Goal: Use online tool/utility: Utilize a website feature to perform a specific function

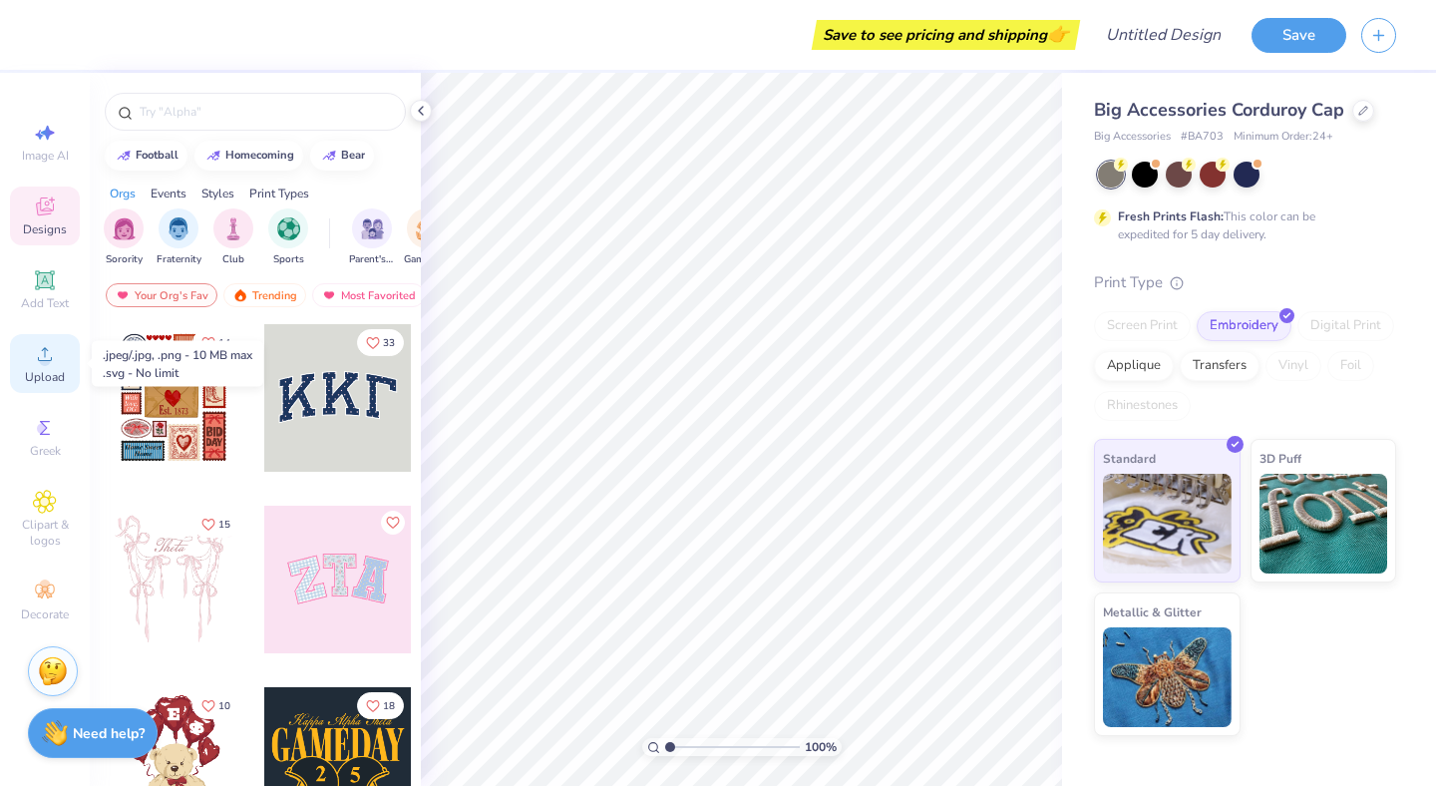
click at [50, 359] on icon at bounding box center [45, 354] width 14 height 14
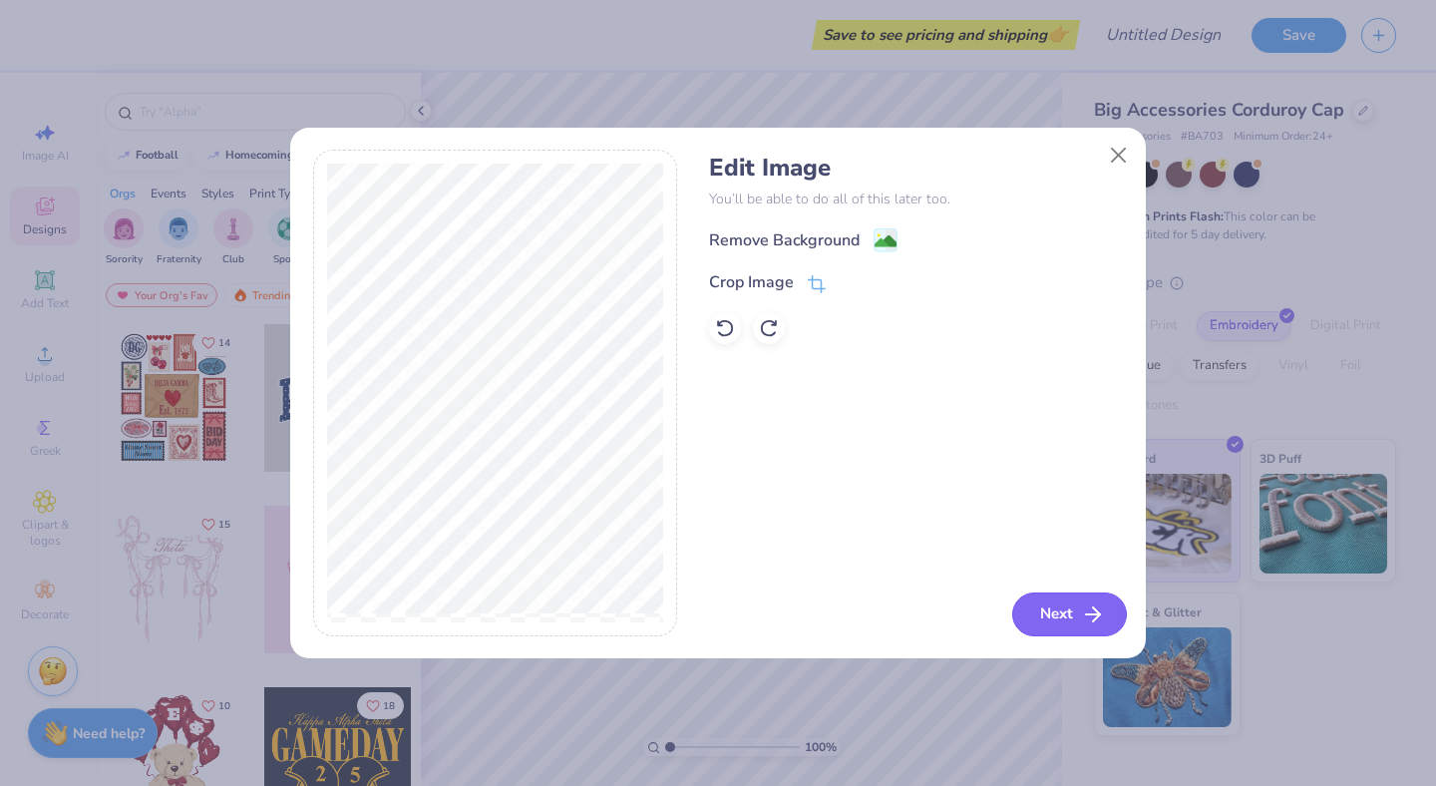
click at [1061, 625] on button "Next" at bounding box center [1069, 614] width 115 height 44
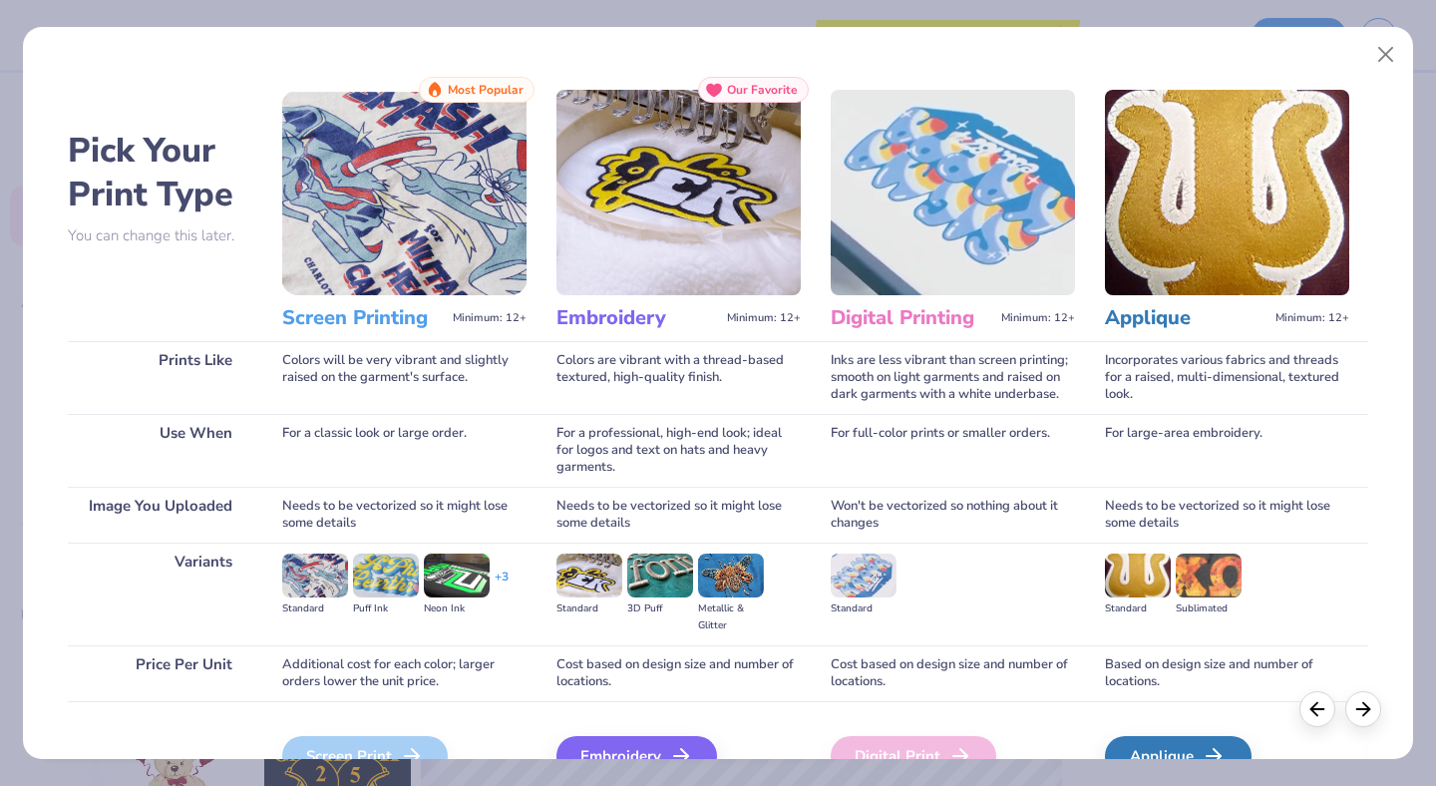
scroll to position [79, 0]
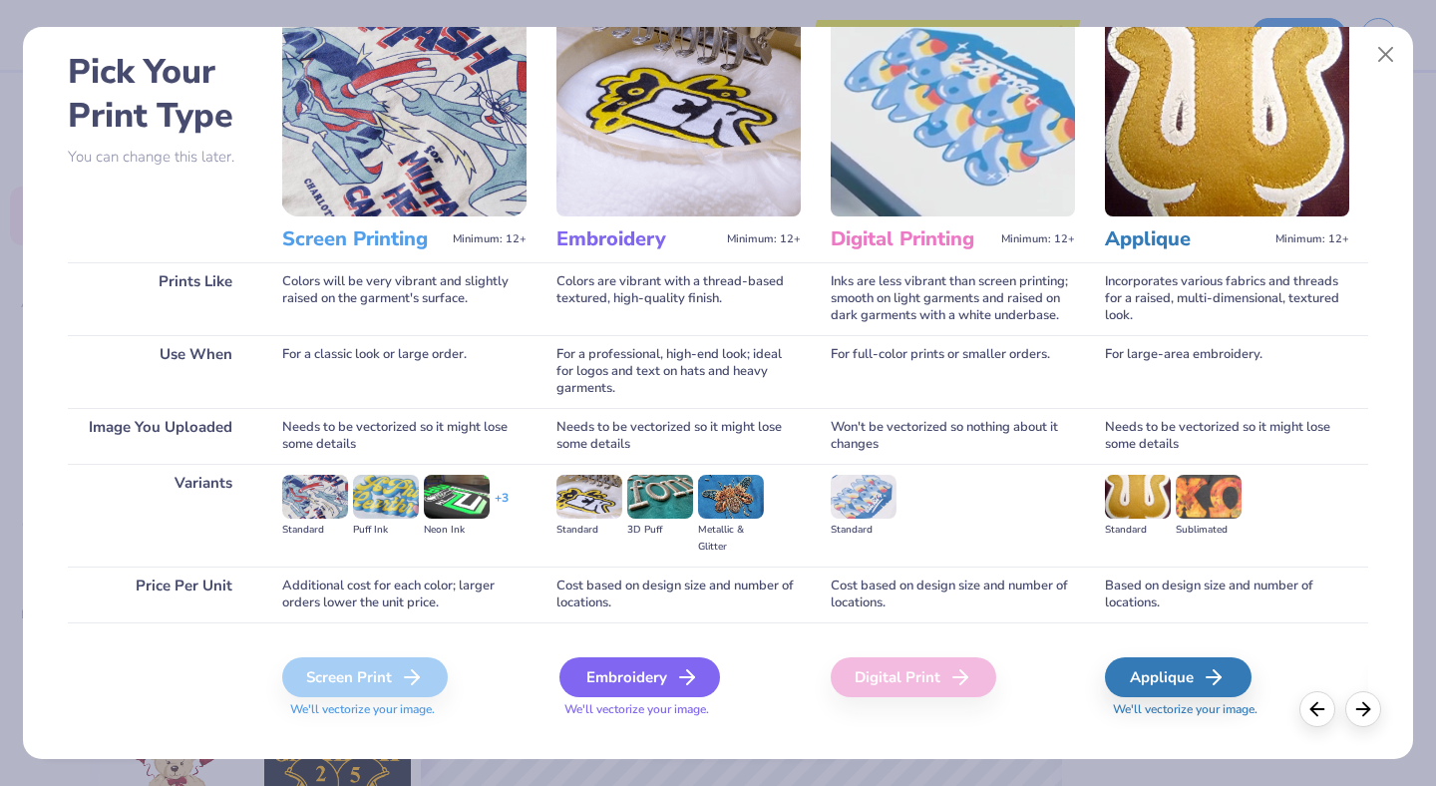
click at [651, 669] on div "Embroidery" at bounding box center [640, 677] width 161 height 40
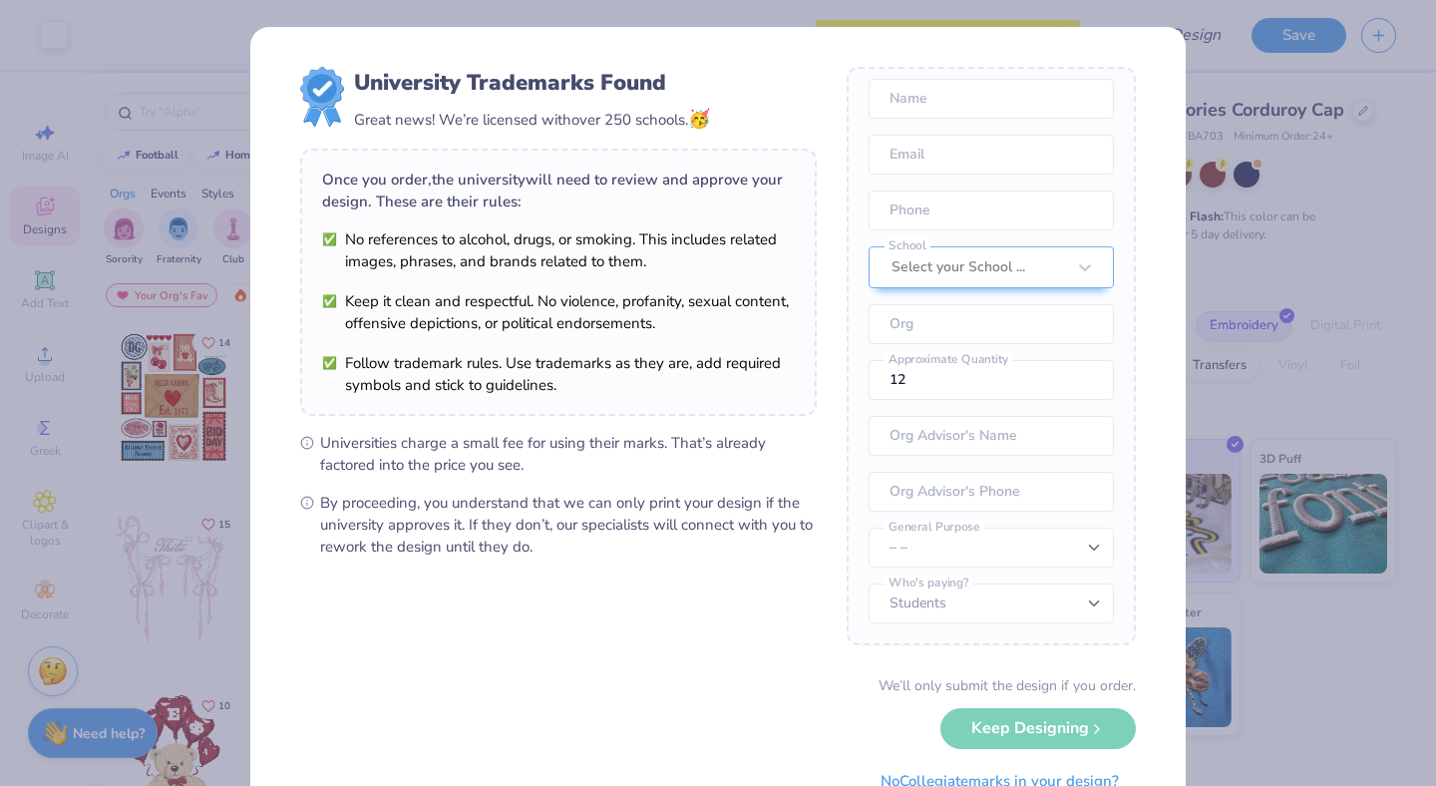
scroll to position [82, 0]
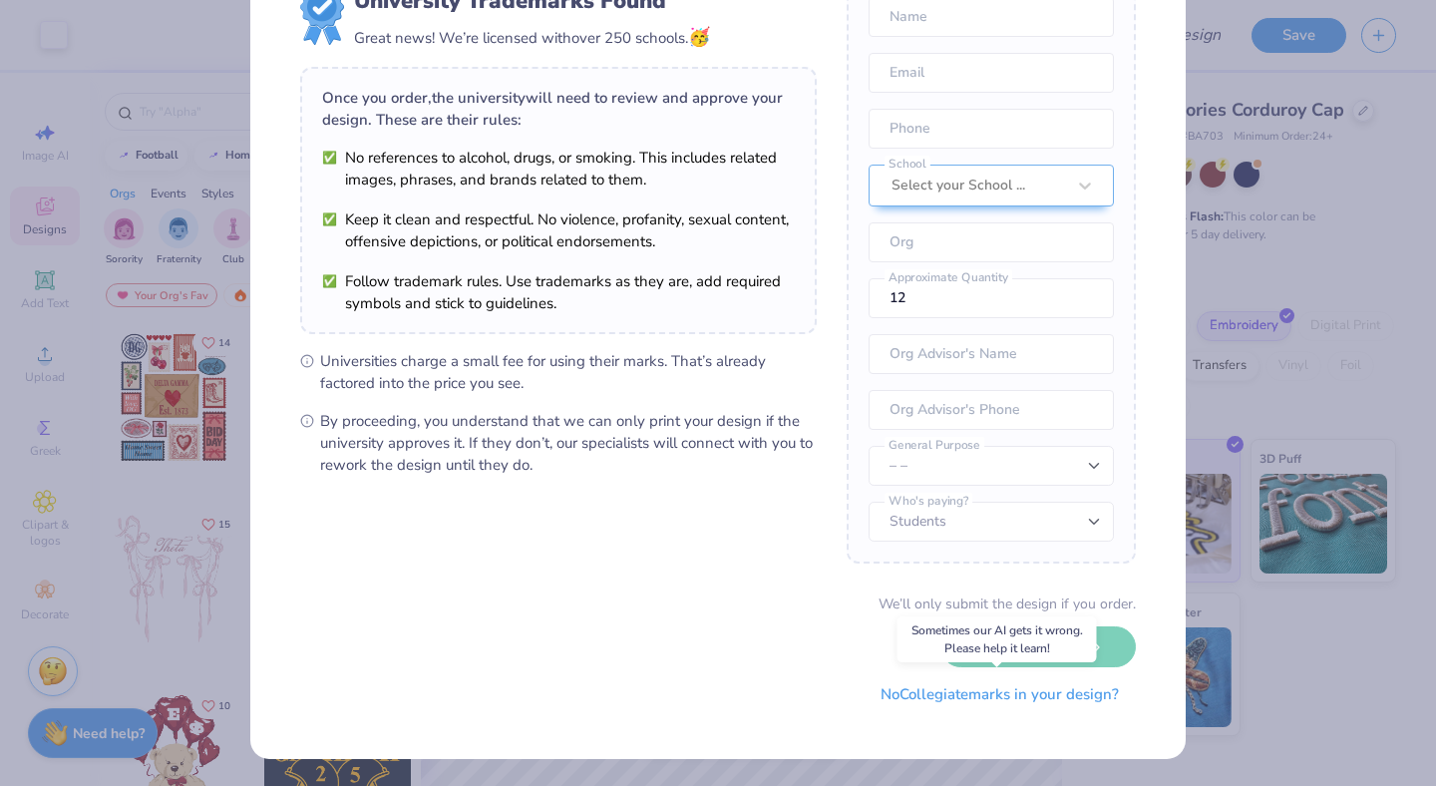
click at [956, 699] on button "No Collegiate marks in your design?" at bounding box center [1000, 694] width 272 height 41
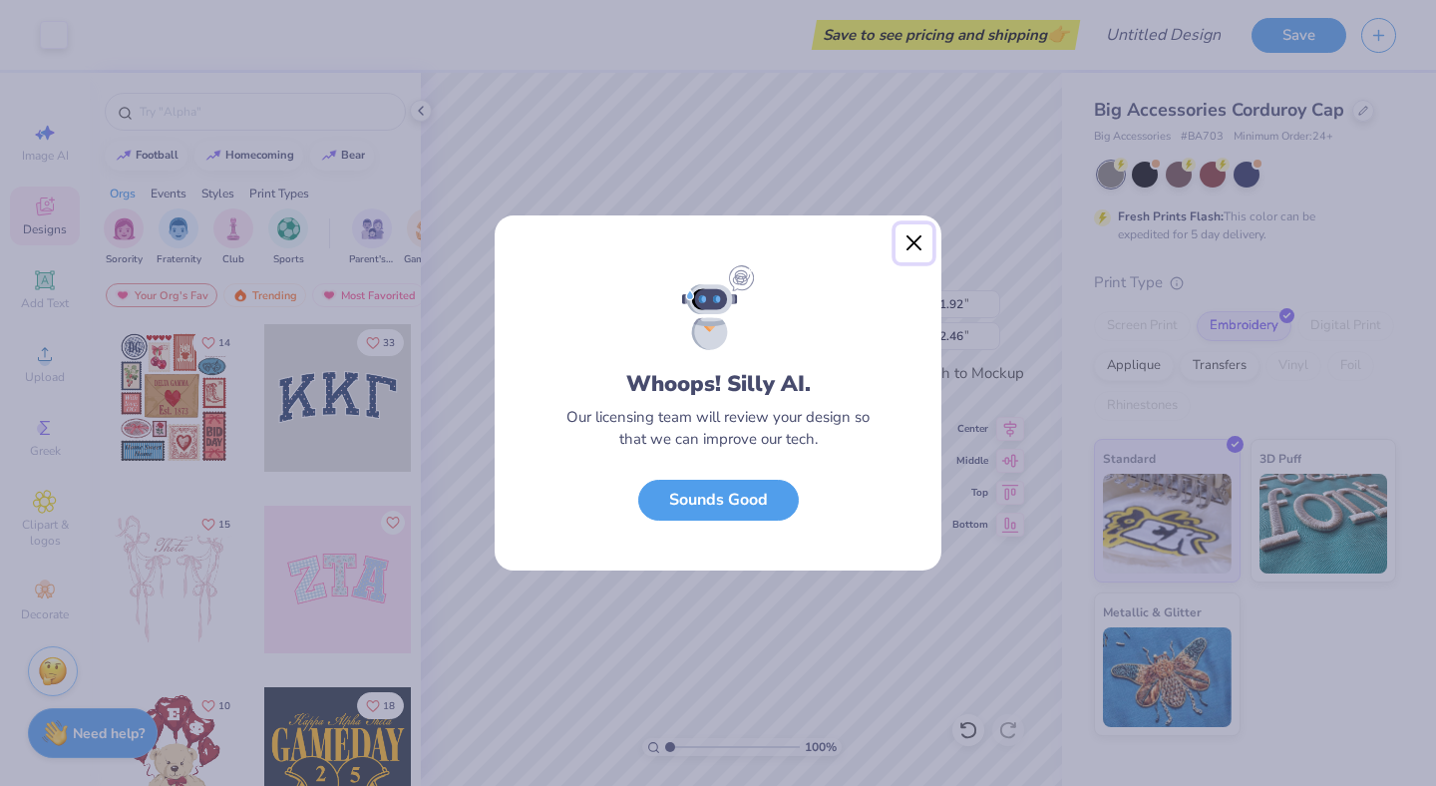
click at [910, 251] on button "Close" at bounding box center [915, 243] width 38 height 38
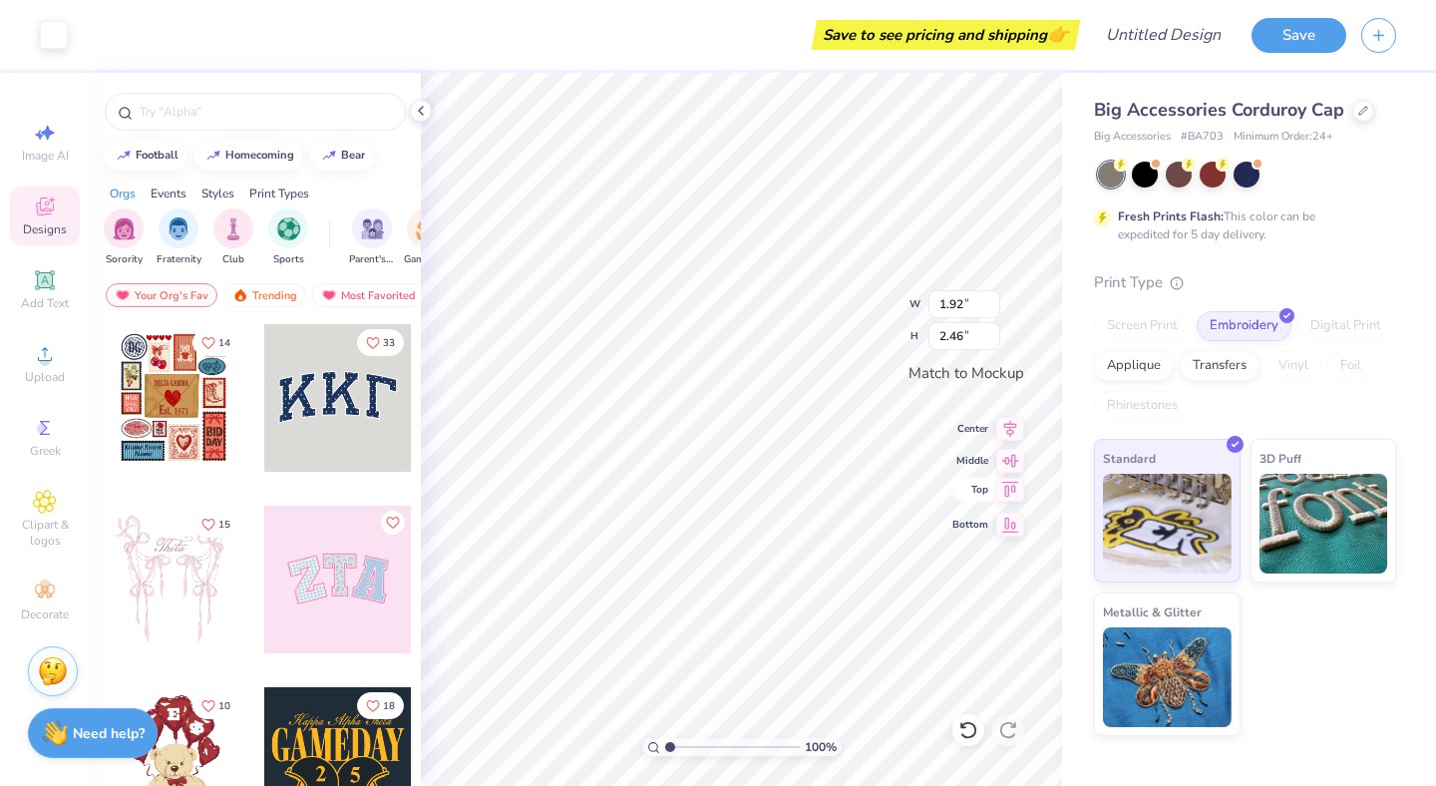
click at [956, 493] on div "100 % W 1.92 1.92 " H 2.46 2.46 " Match to Mockup Center Middle Top Bottom" at bounding box center [741, 429] width 641 height 713
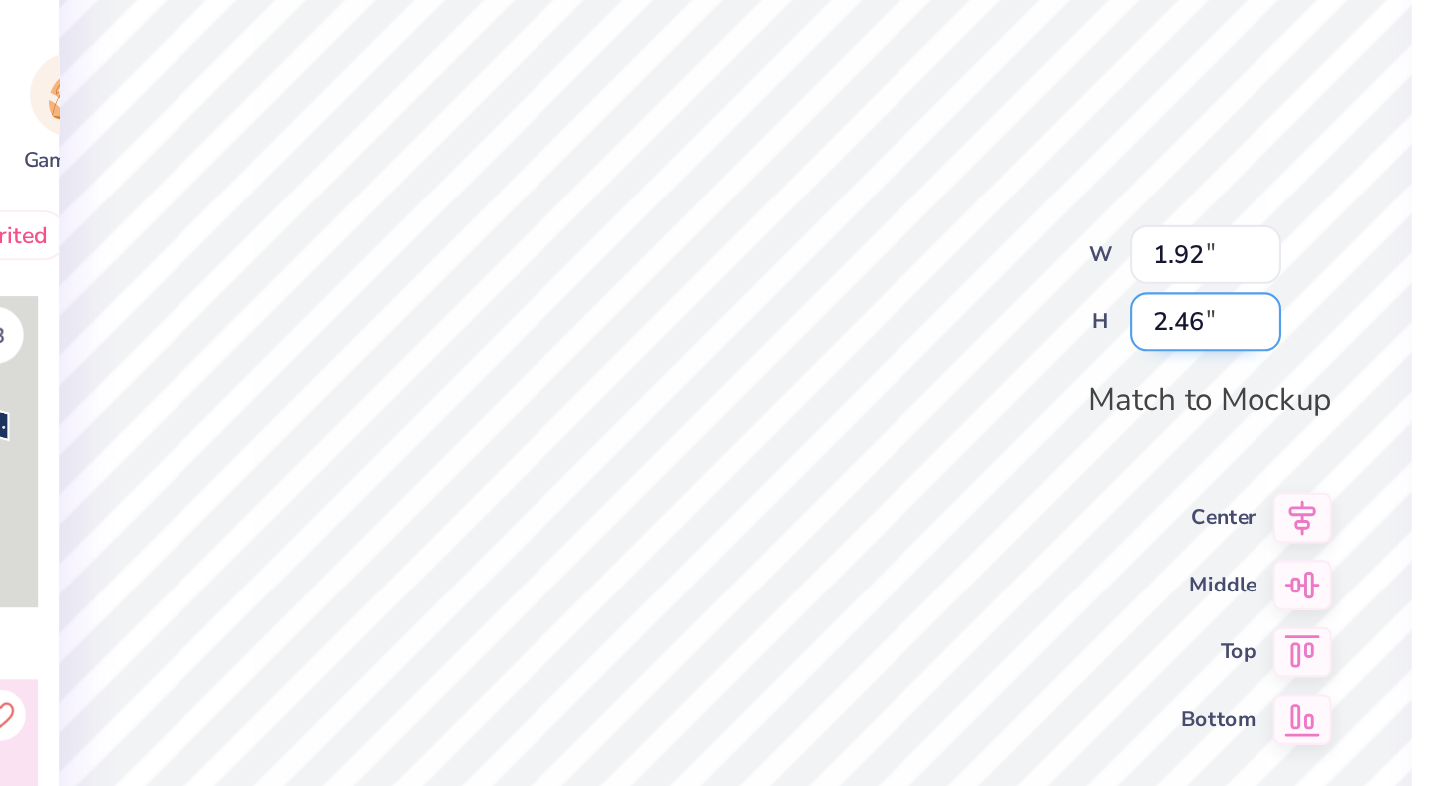
click at [944, 335] on input "2.46" at bounding box center [965, 336] width 72 height 28
click at [995, 300] on input "1.93" at bounding box center [965, 304] width 72 height 28
click at [995, 300] on input "1.94" at bounding box center [965, 304] width 72 height 28
type input "1.95"
click at [995, 300] on input "1.95" at bounding box center [965, 304] width 72 height 28
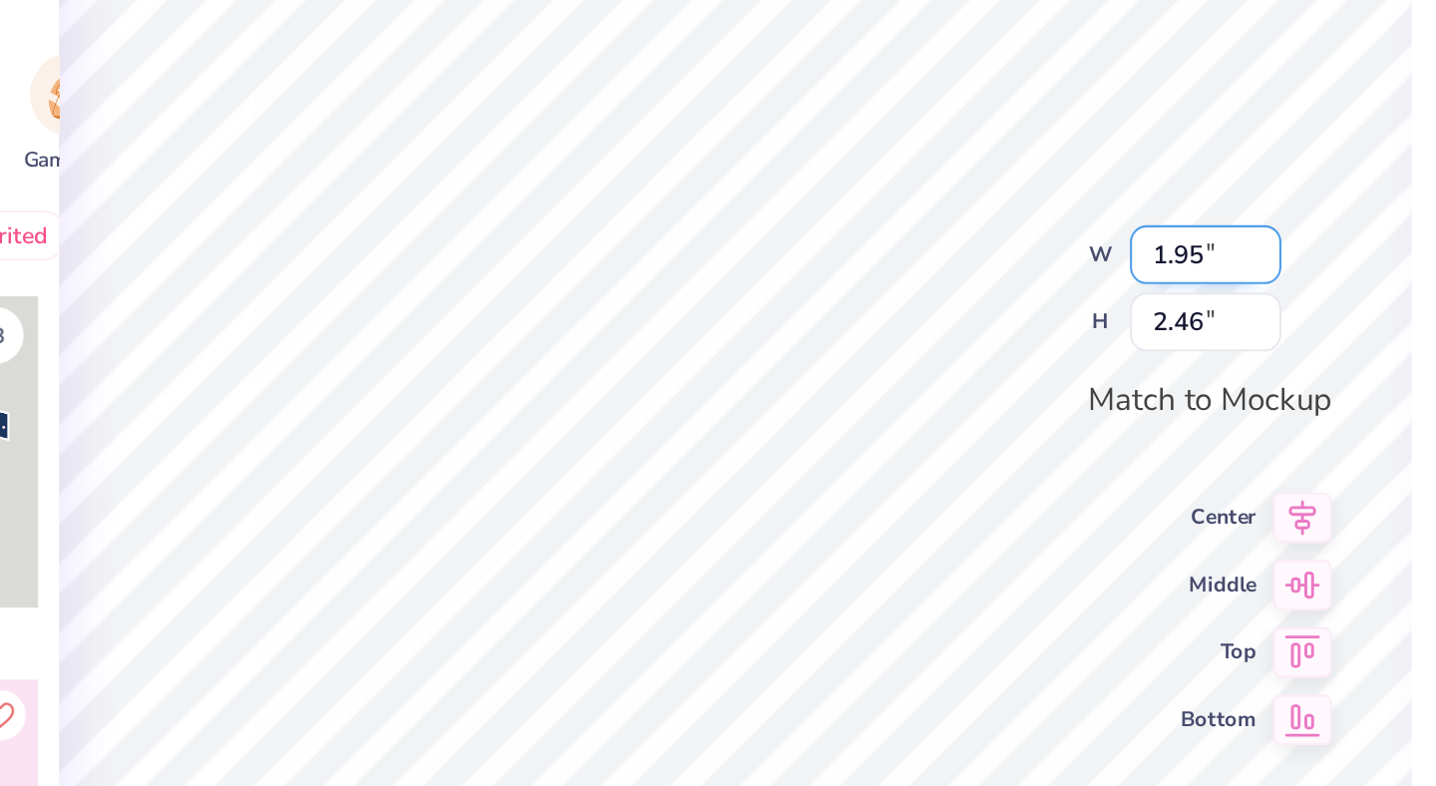
click at [995, 300] on input "1.95" at bounding box center [965, 304] width 72 height 28
click at [872, 307] on div "100 % W 1.95 1.95 " H 2.46 2.46 " Match to Mockup Center Middle Top Bottom" at bounding box center [741, 429] width 641 height 713
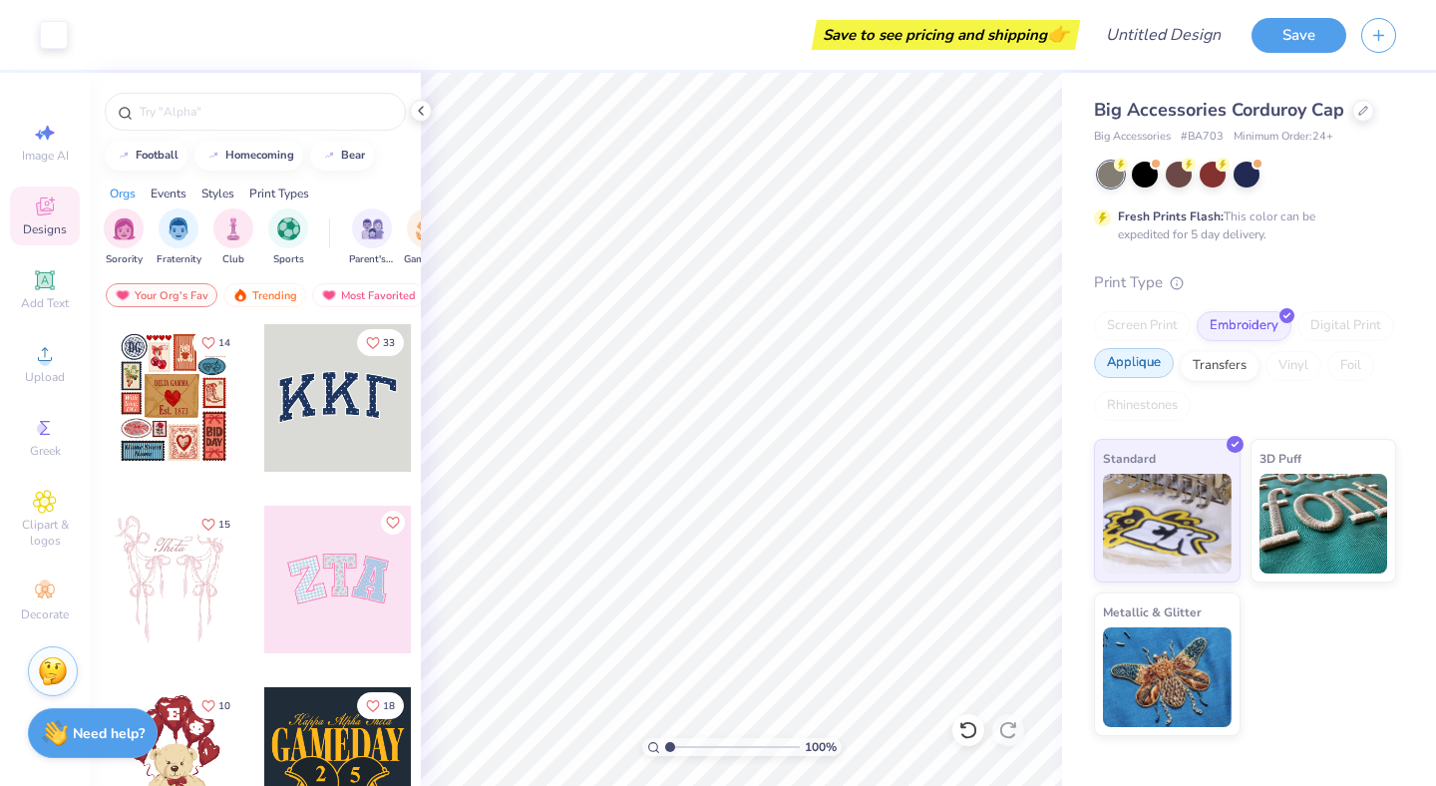
click at [1124, 368] on div "Applique" at bounding box center [1134, 363] width 80 height 30
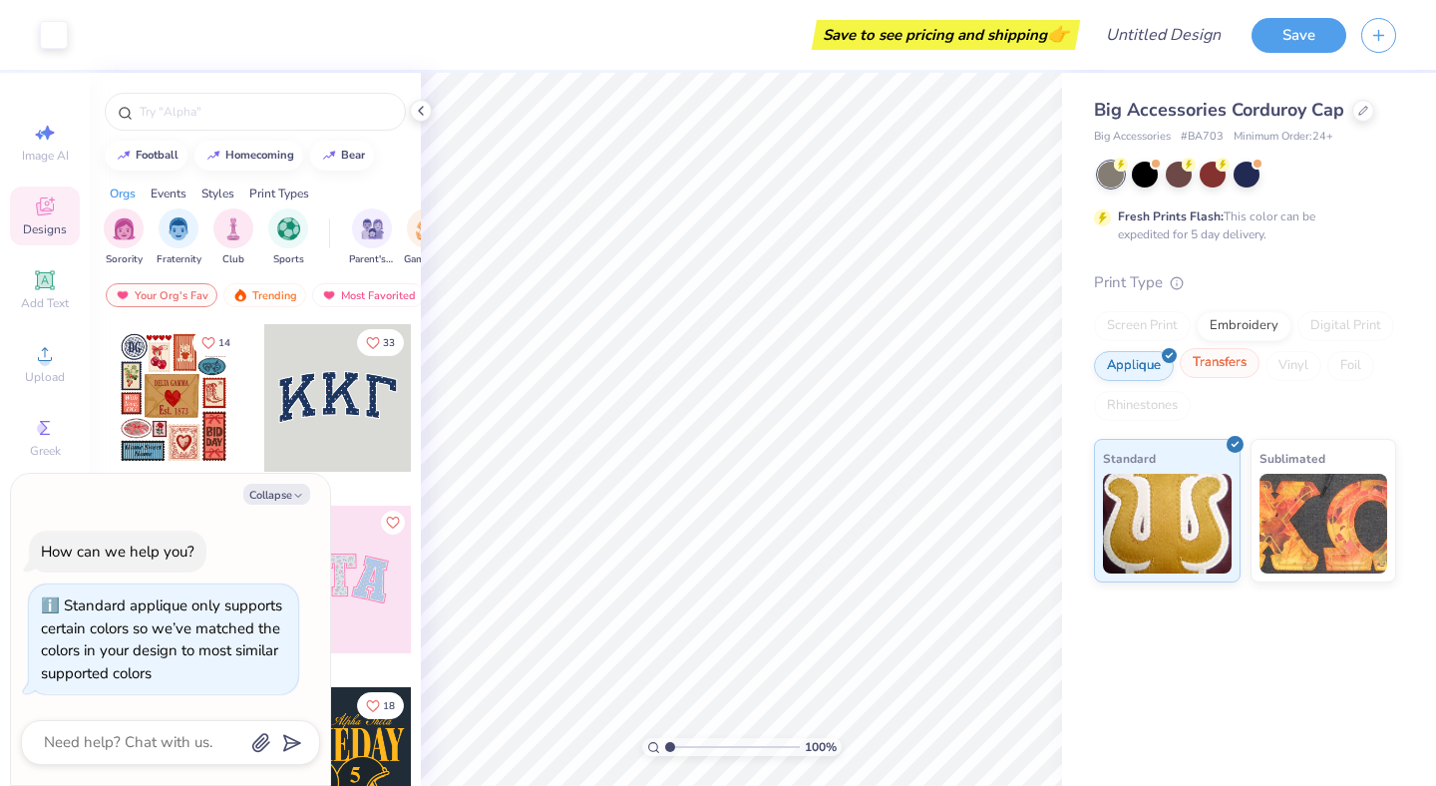
click at [1217, 368] on div "Transfers" at bounding box center [1220, 363] width 80 height 30
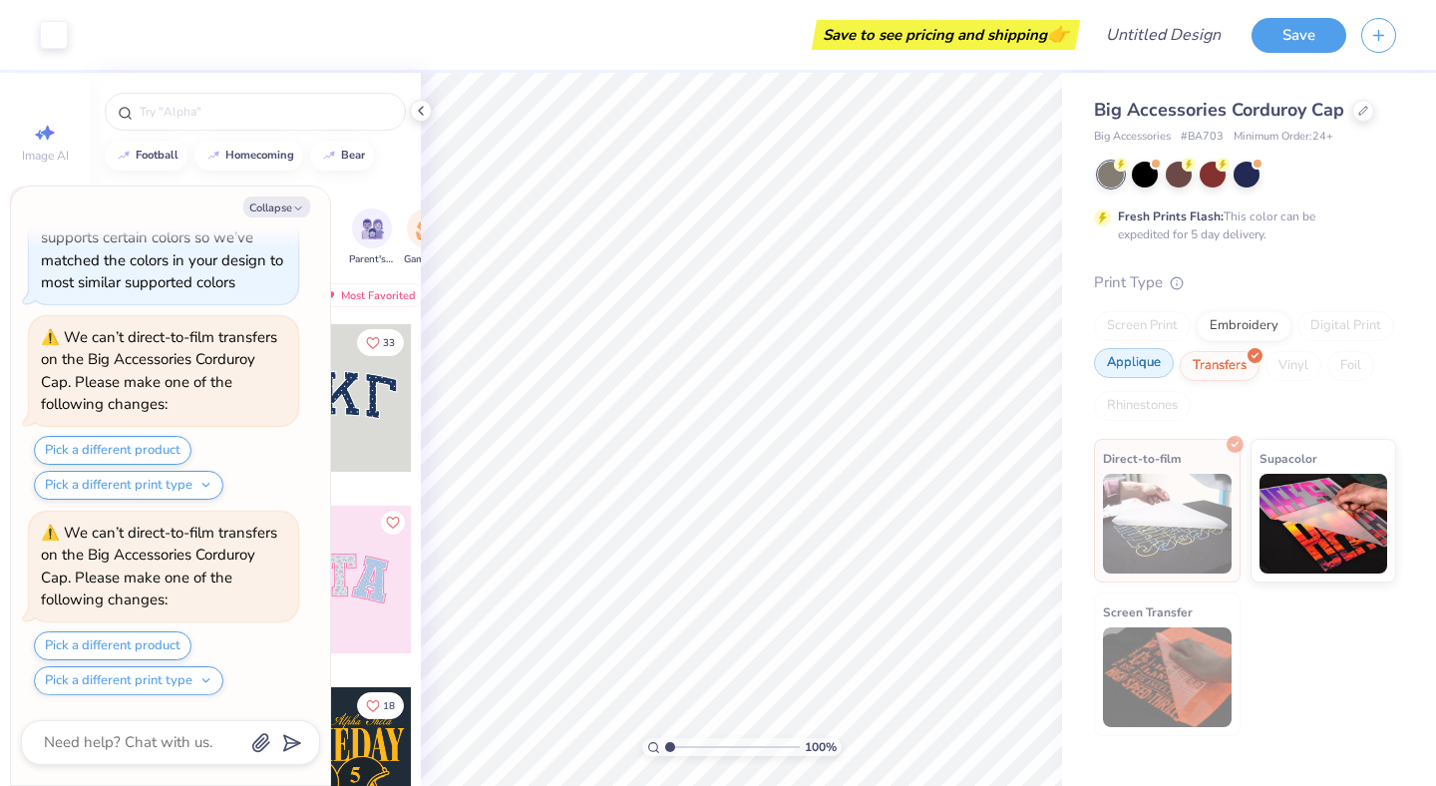
click at [1157, 367] on div "Applique" at bounding box center [1134, 363] width 80 height 30
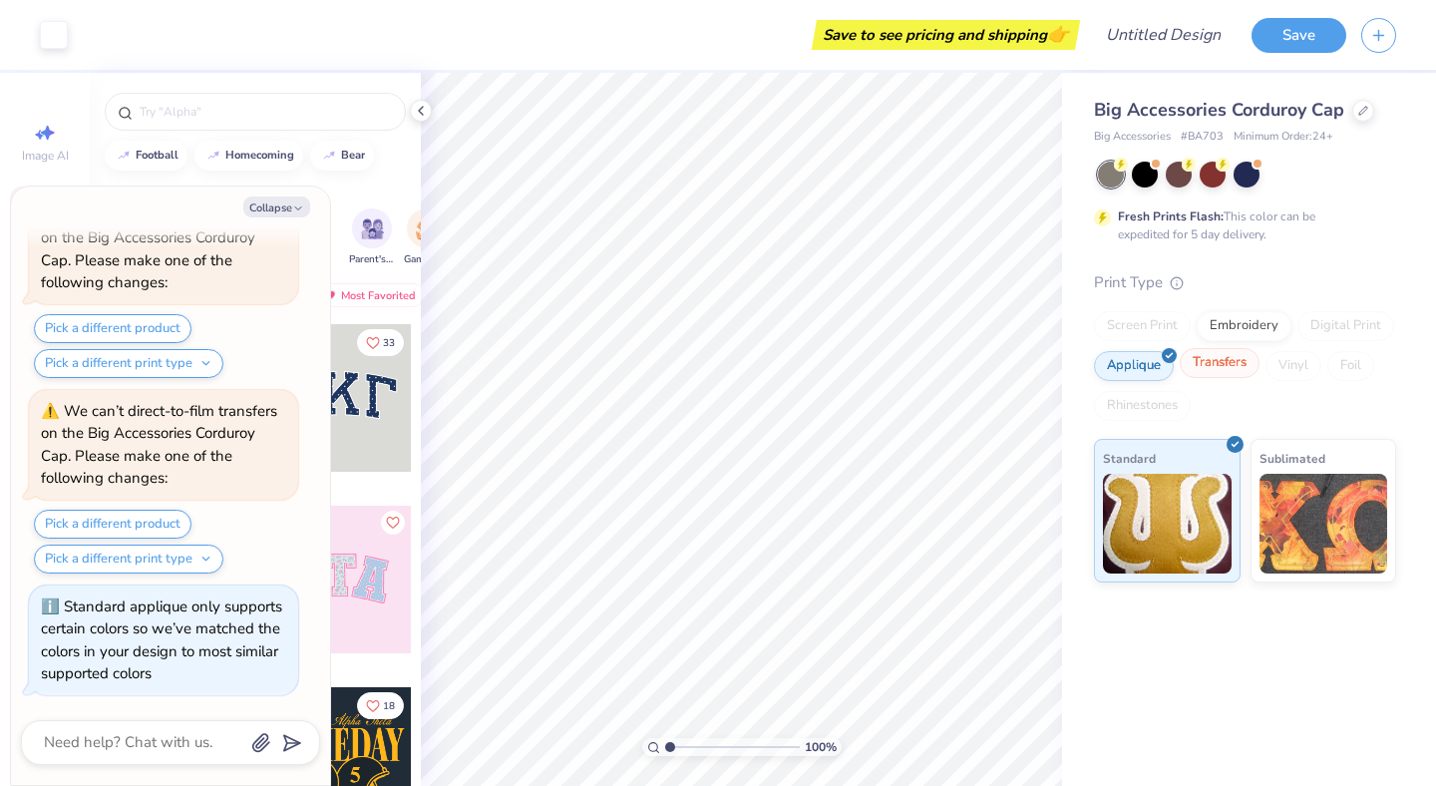
click at [1208, 365] on div "Transfers" at bounding box center [1220, 363] width 80 height 30
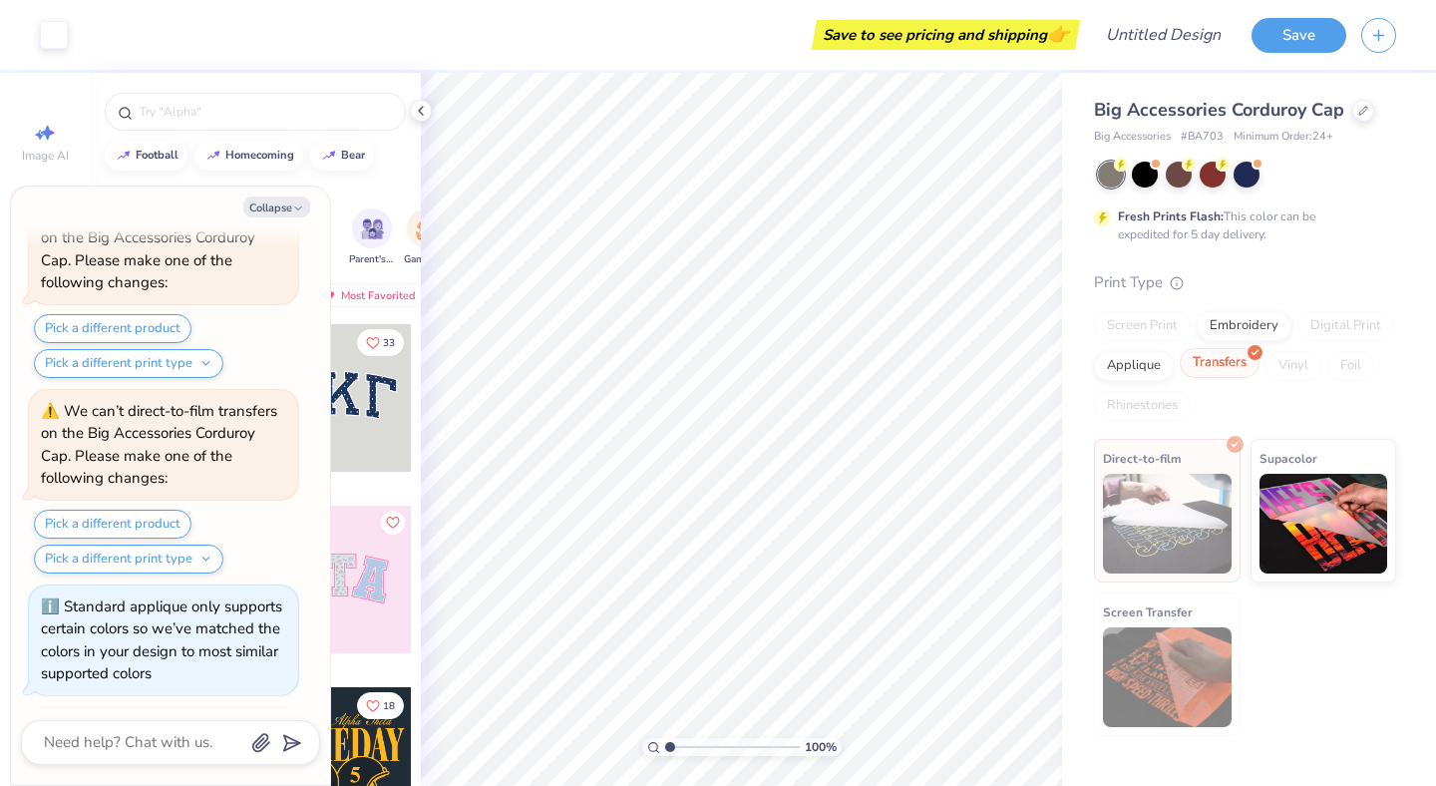
scroll to position [860, 0]
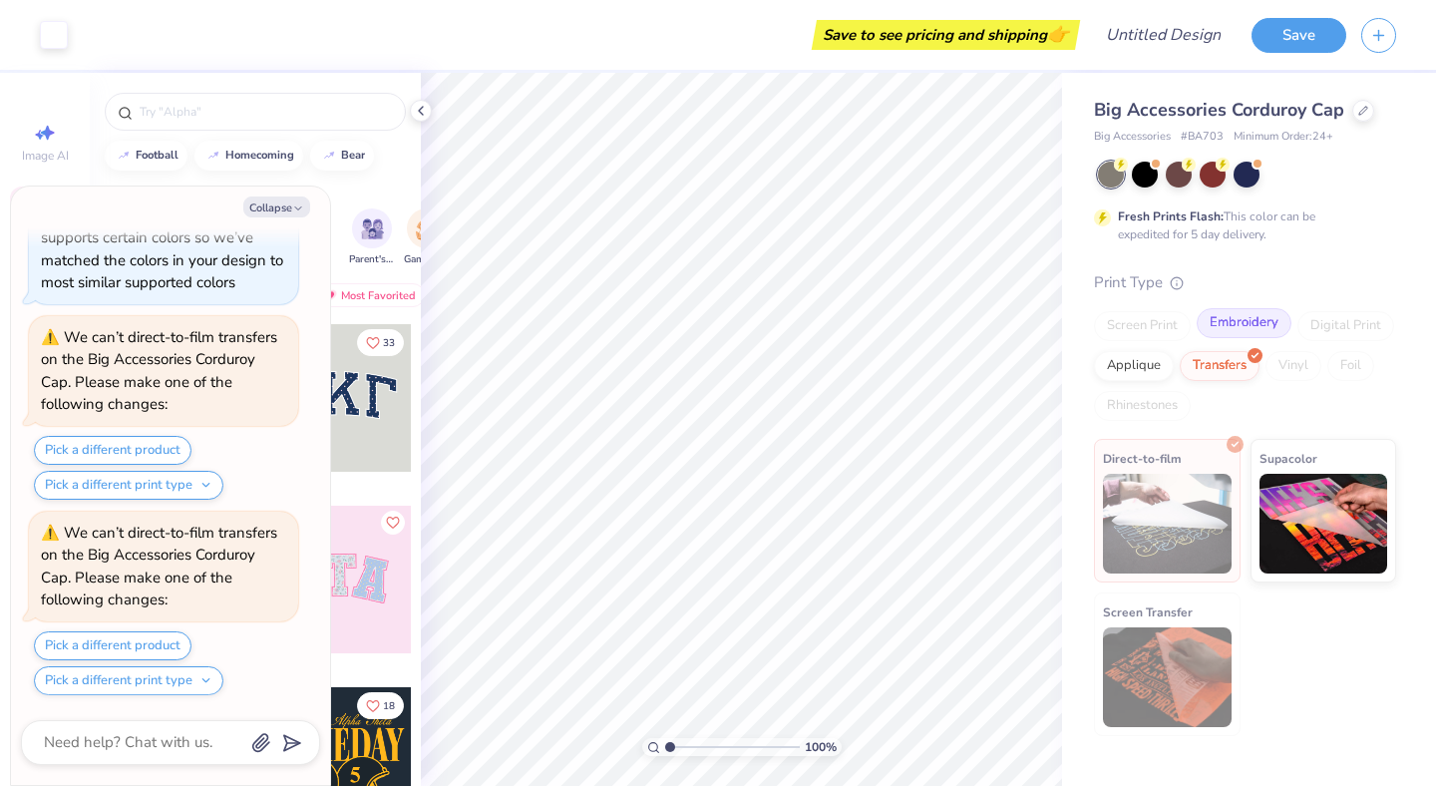
click at [1231, 332] on div "Embroidery" at bounding box center [1244, 323] width 95 height 30
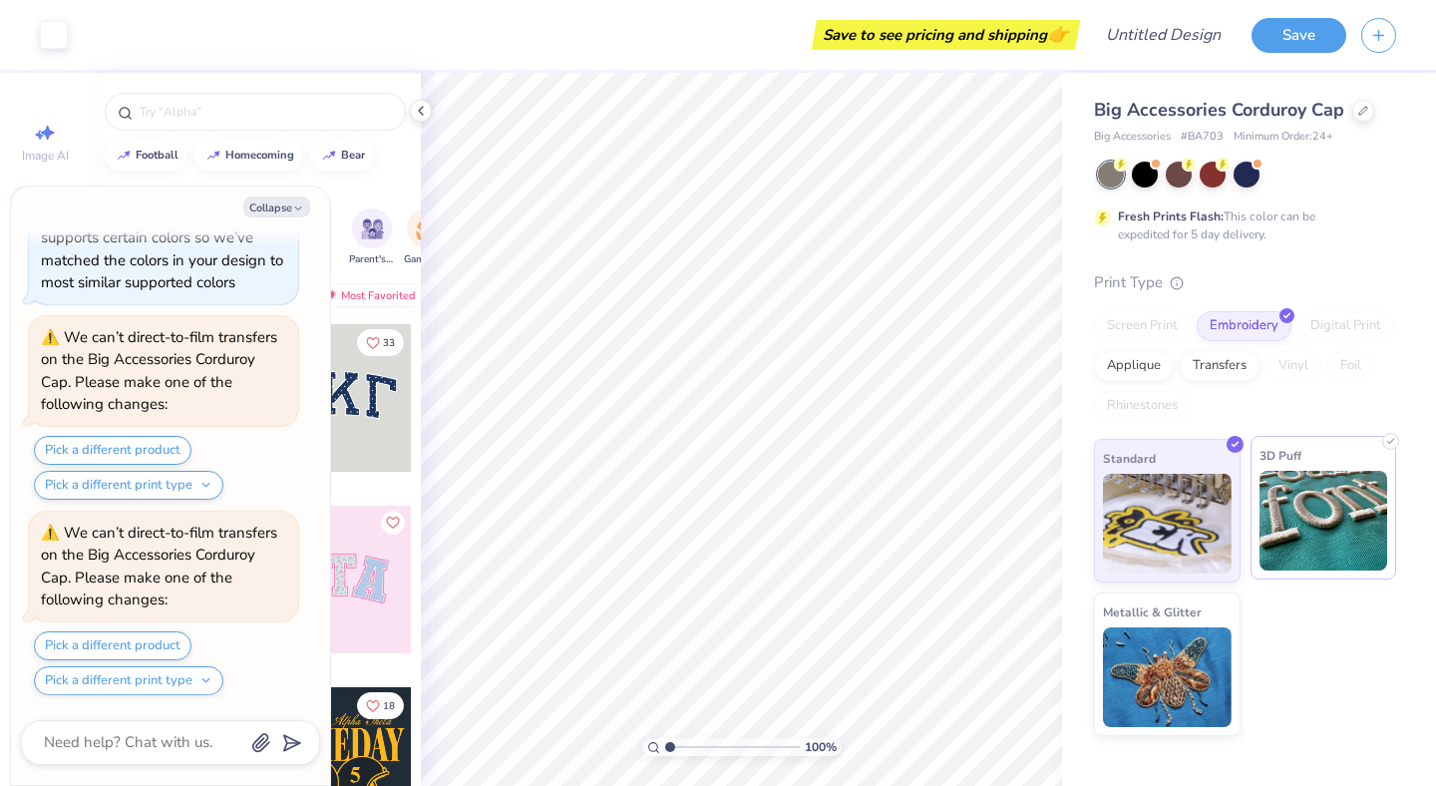
click at [1310, 506] on img at bounding box center [1324, 521] width 129 height 100
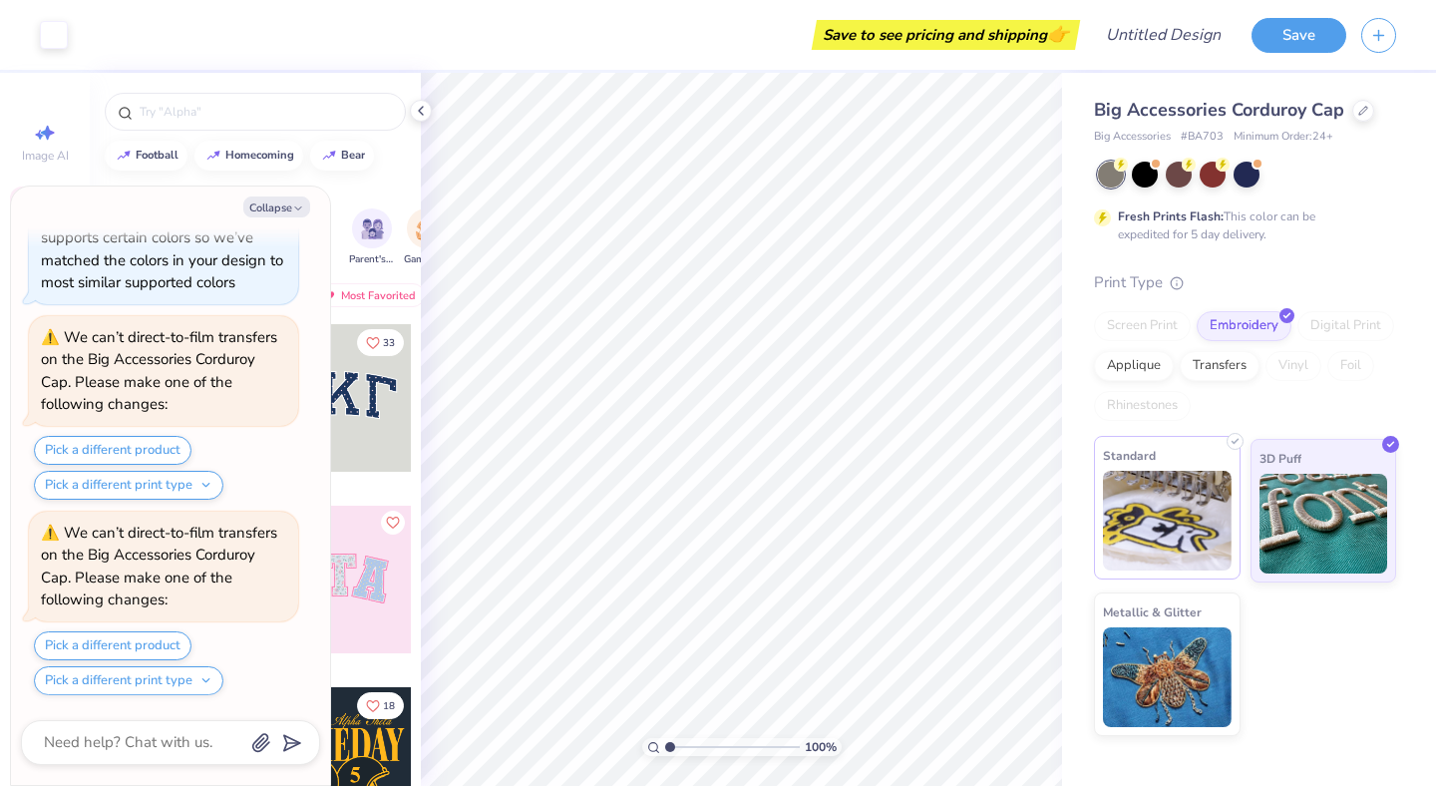
click at [1190, 525] on img at bounding box center [1167, 521] width 129 height 100
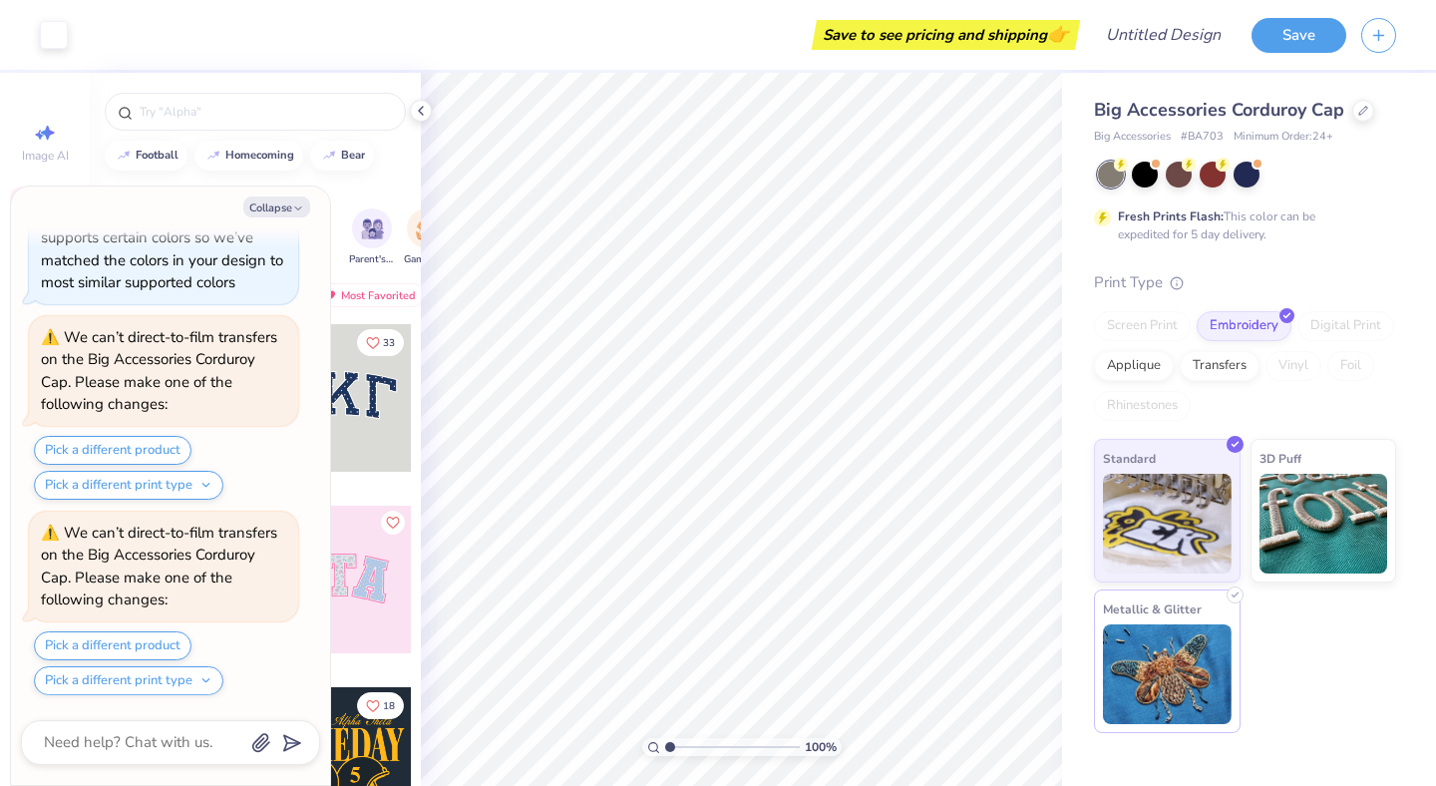
click at [1162, 652] on img at bounding box center [1167, 674] width 129 height 100
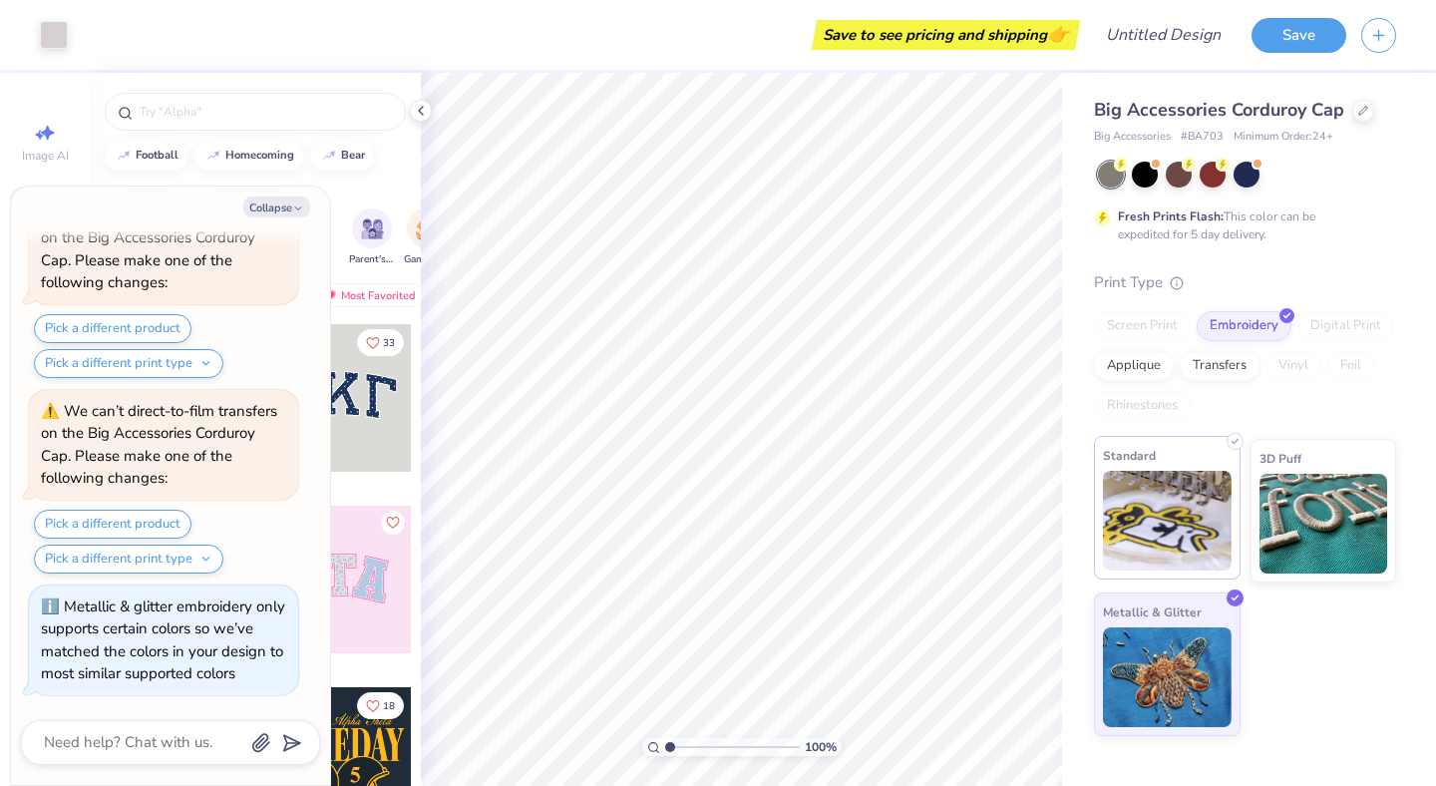
click at [1156, 523] on img at bounding box center [1167, 521] width 129 height 100
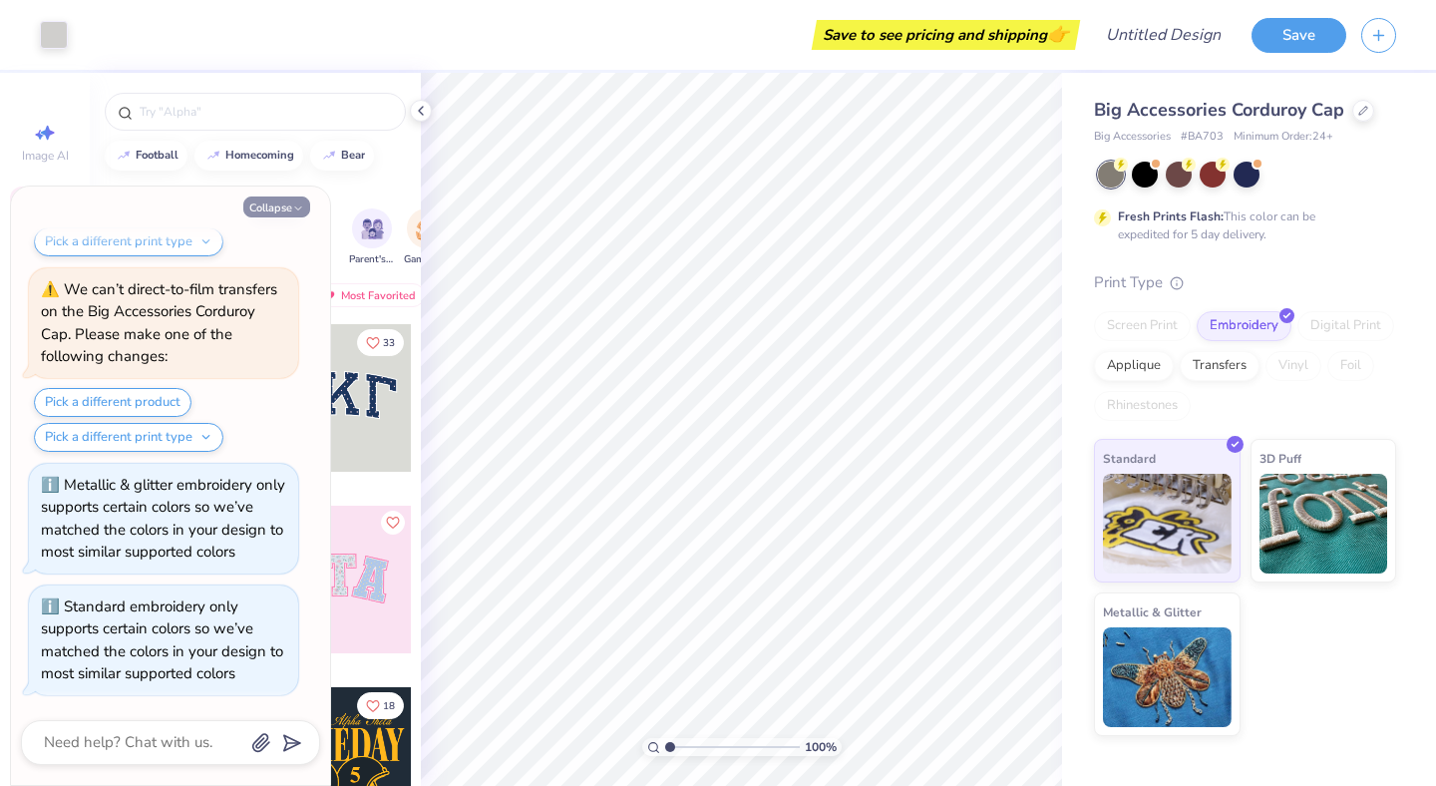
click at [302, 205] on icon "button" at bounding box center [298, 208] width 12 height 12
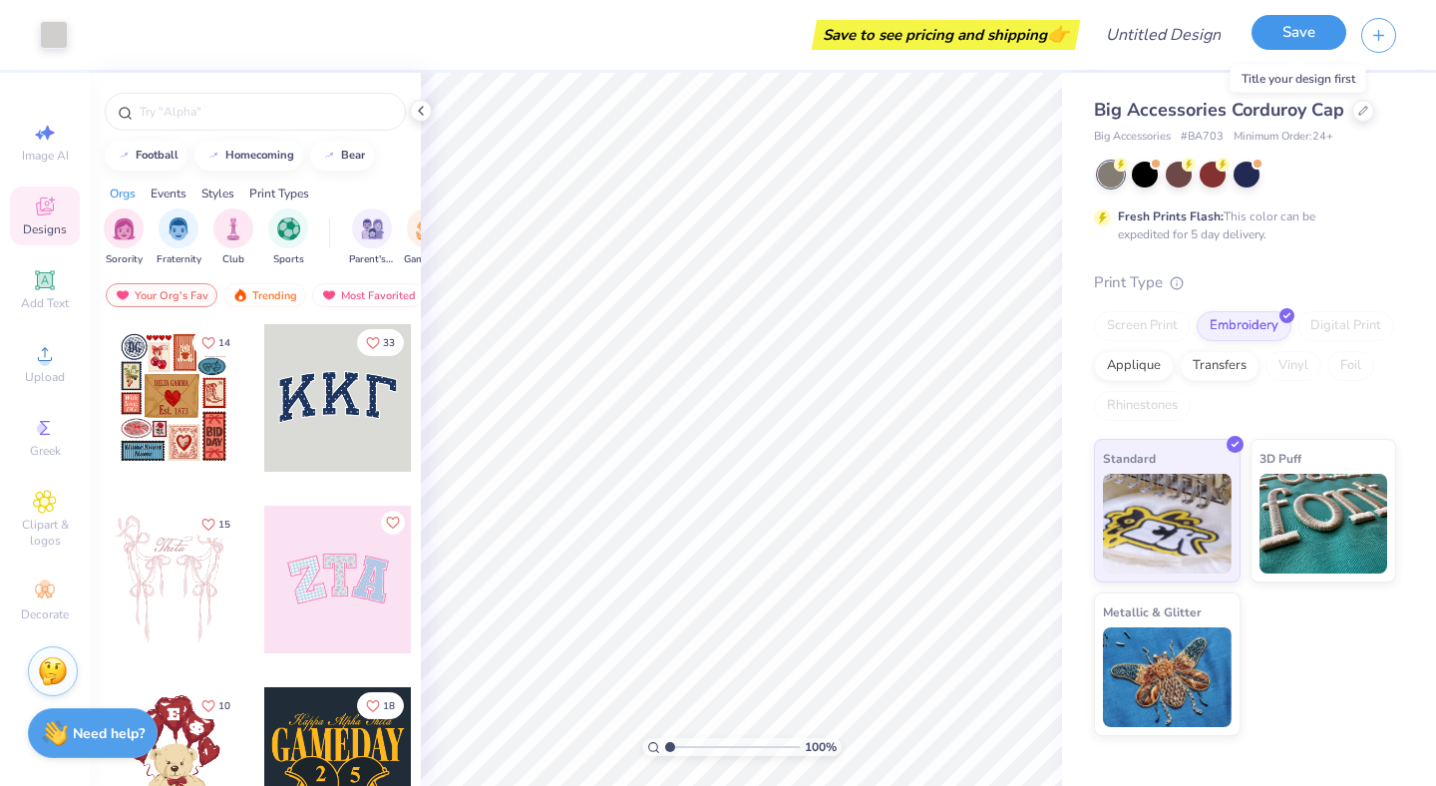
click at [1306, 39] on button "Save" at bounding box center [1299, 32] width 95 height 35
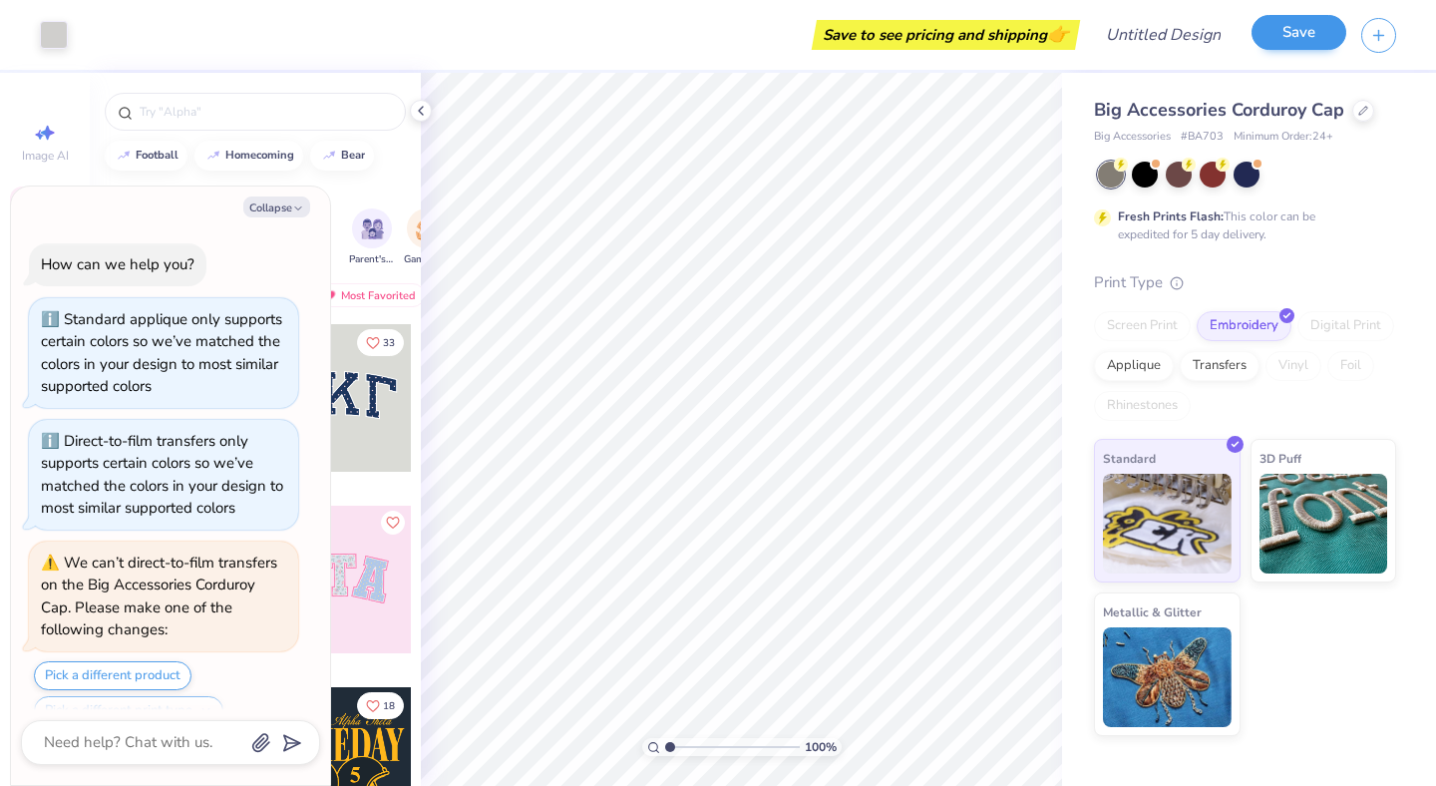
scroll to position [1158, 0]
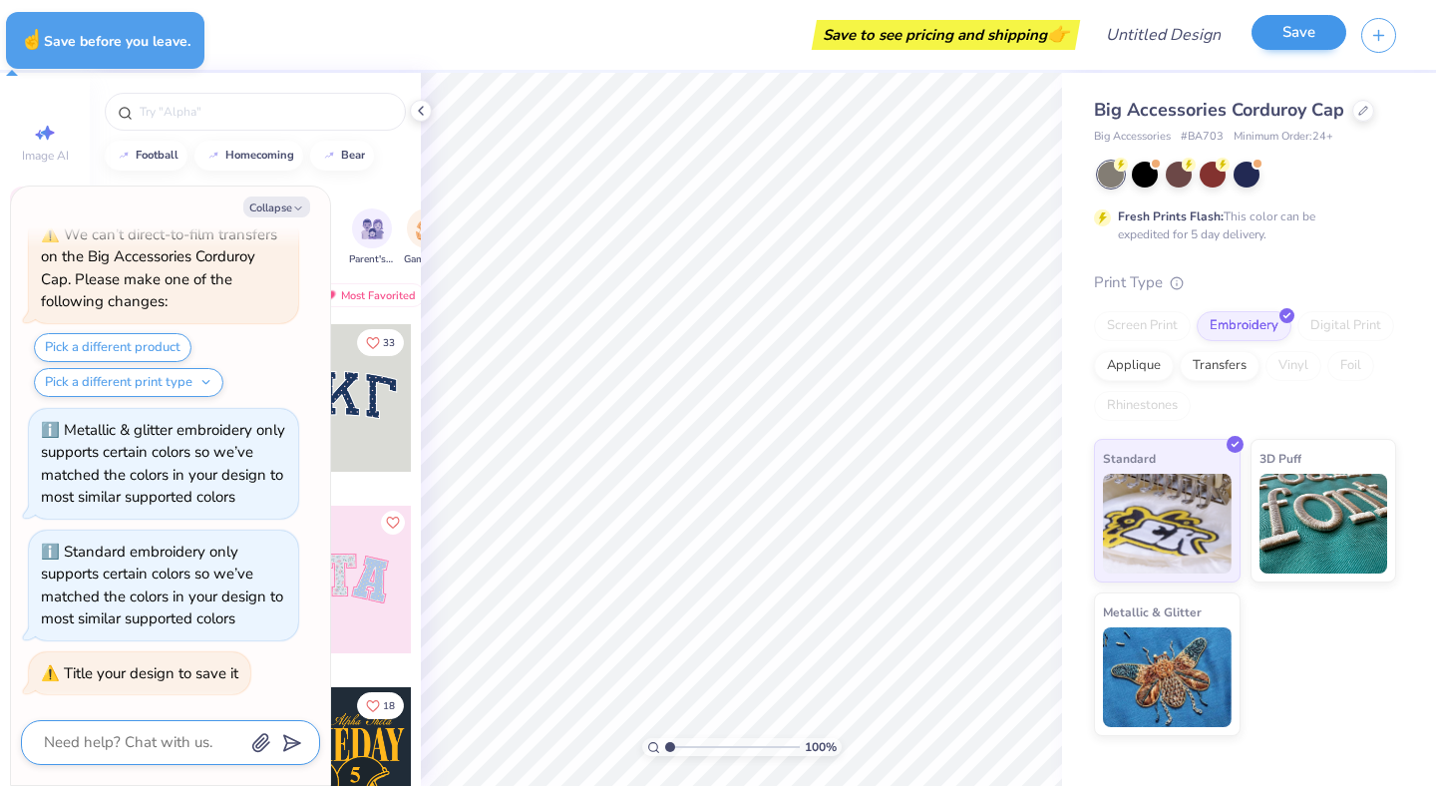
type textarea "x"
